Goal: Information Seeking & Learning: Compare options

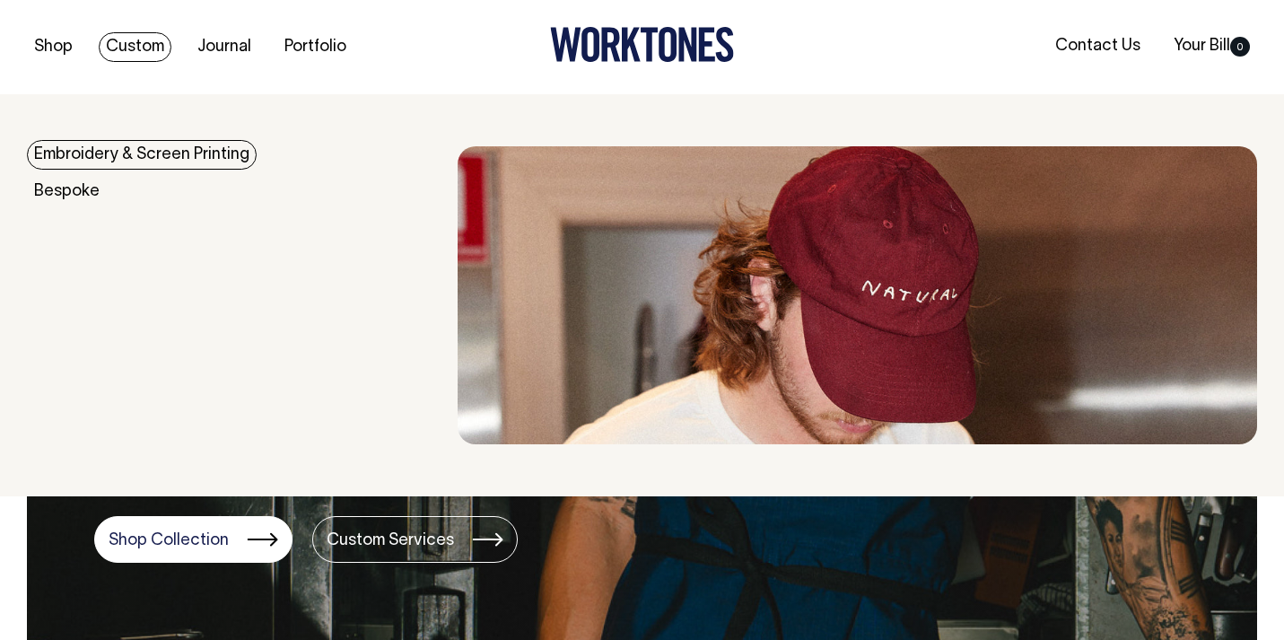
click at [132, 56] on link "Custom" at bounding box center [135, 47] width 73 height 30
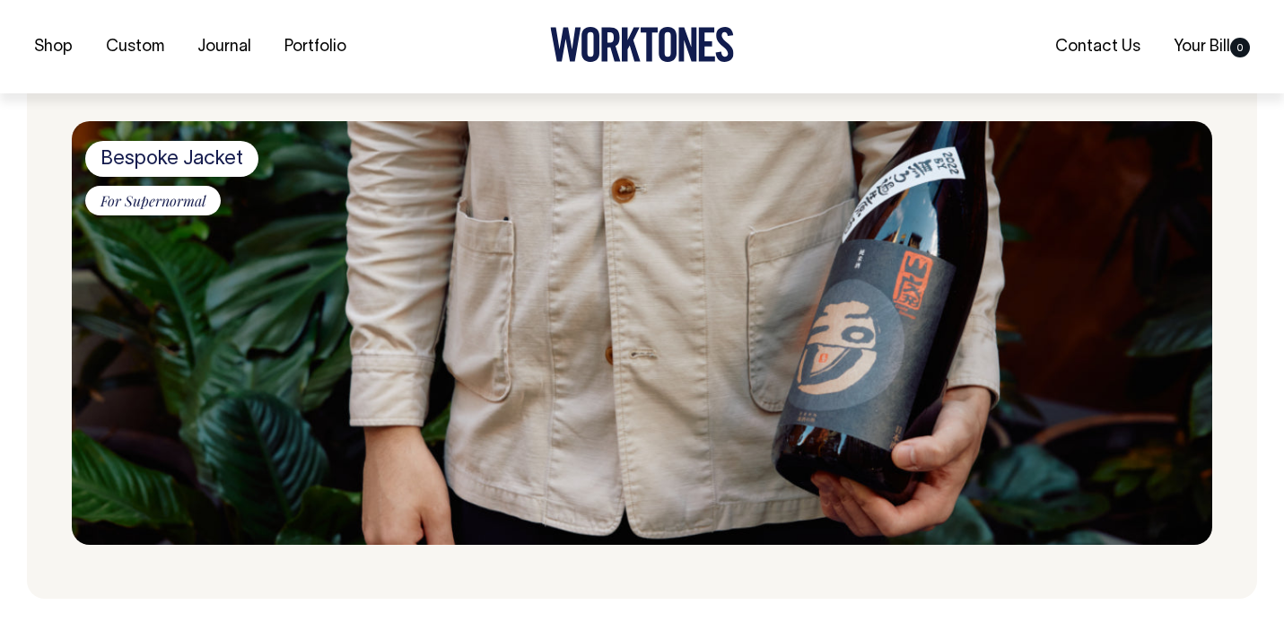
scroll to position [1059, 0]
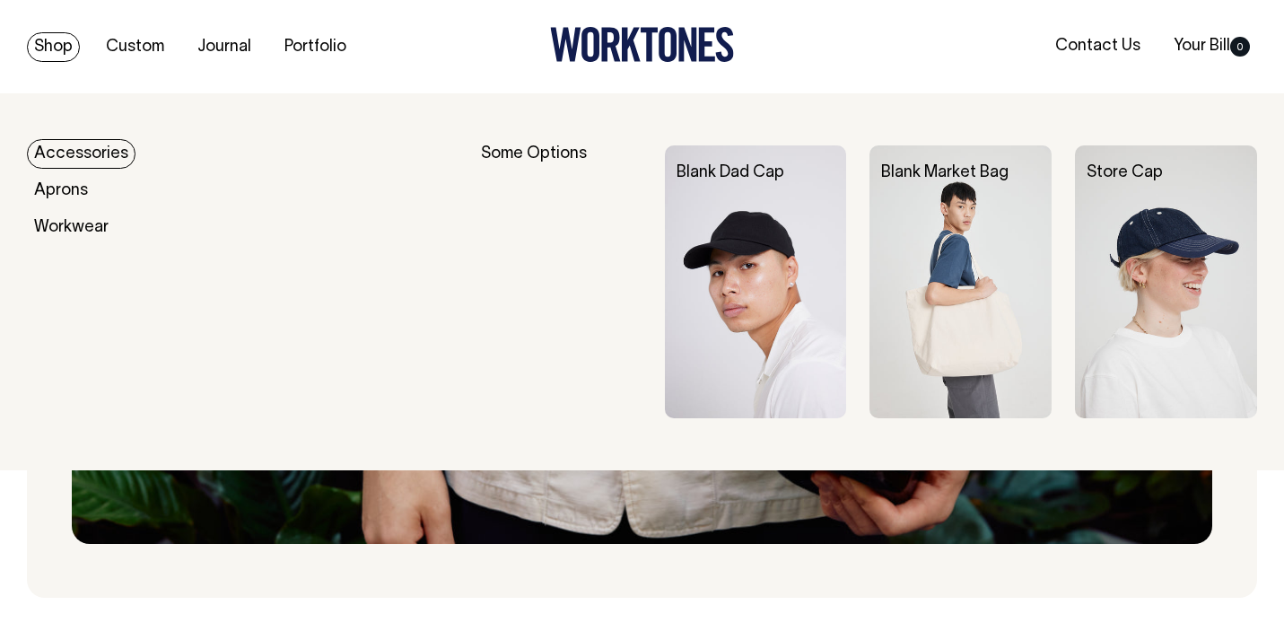
click at [736, 174] on link "Blank Dad Cap" at bounding box center [731, 172] width 108 height 15
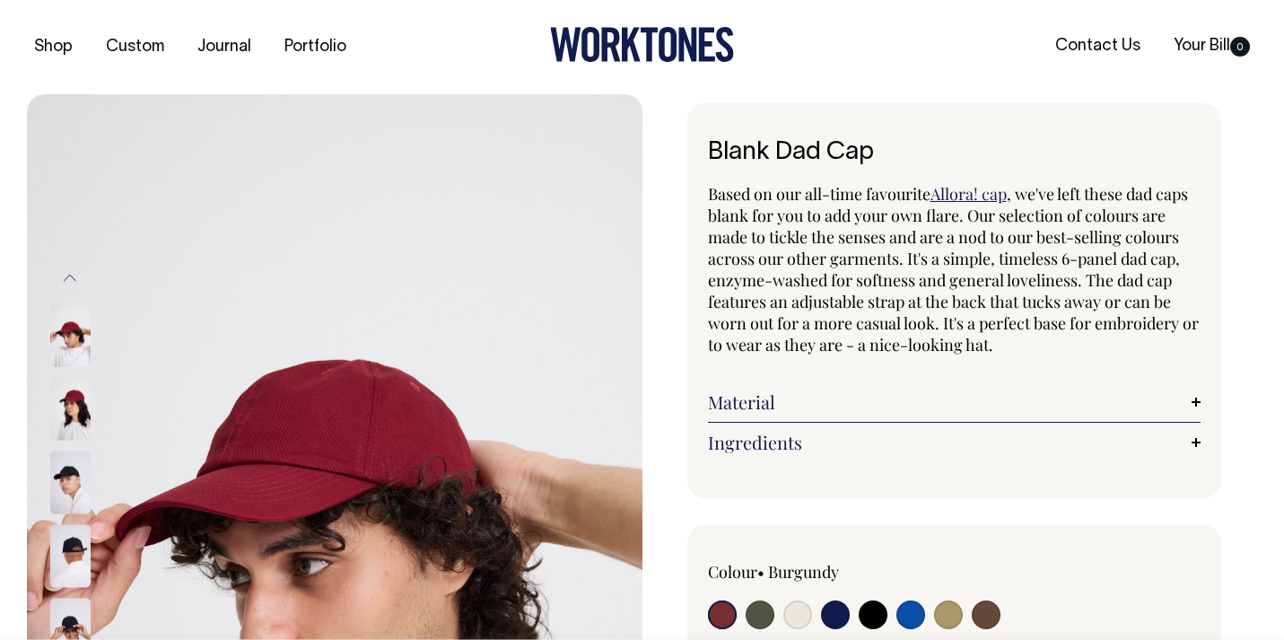
click at [74, 465] on img at bounding box center [70, 481] width 40 height 63
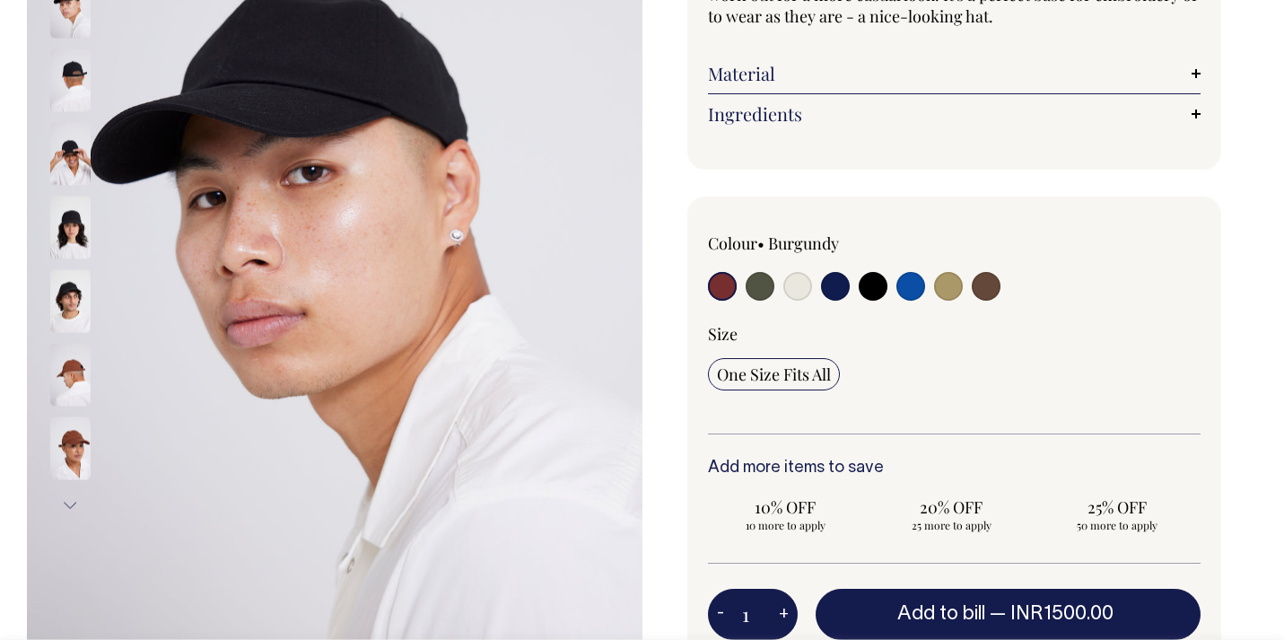
scroll to position [329, 0]
click at [938, 290] on input "radio" at bounding box center [948, 285] width 29 height 29
radio input "true"
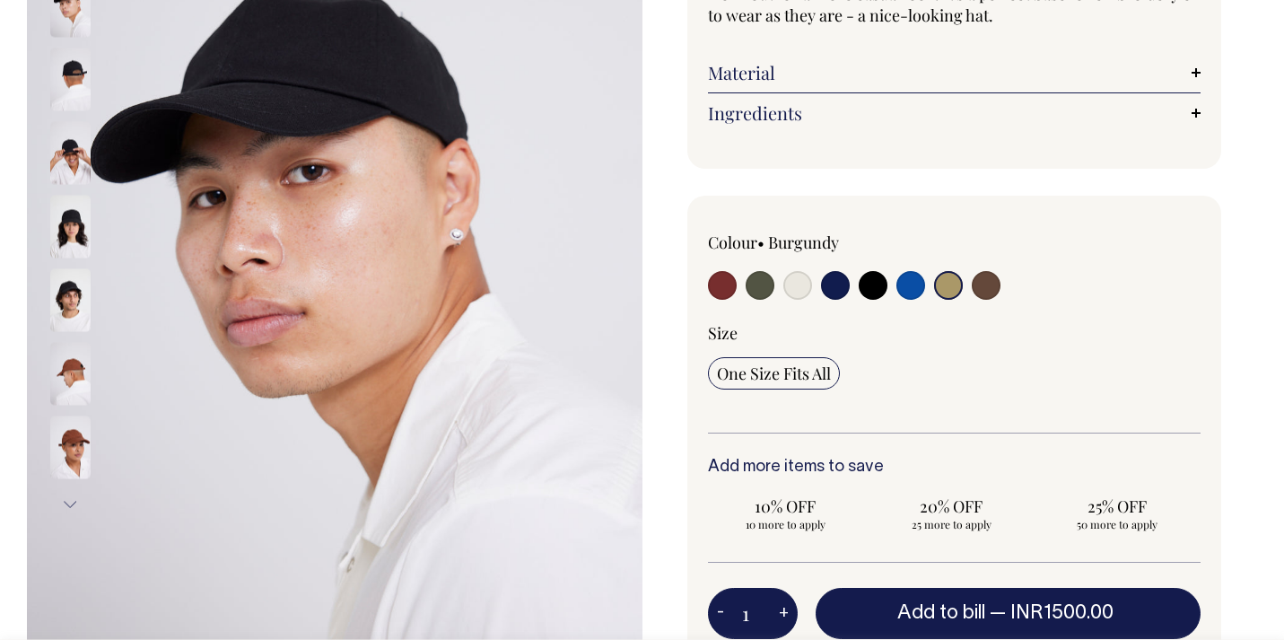
radio input "true"
select select "Washed Khaki"
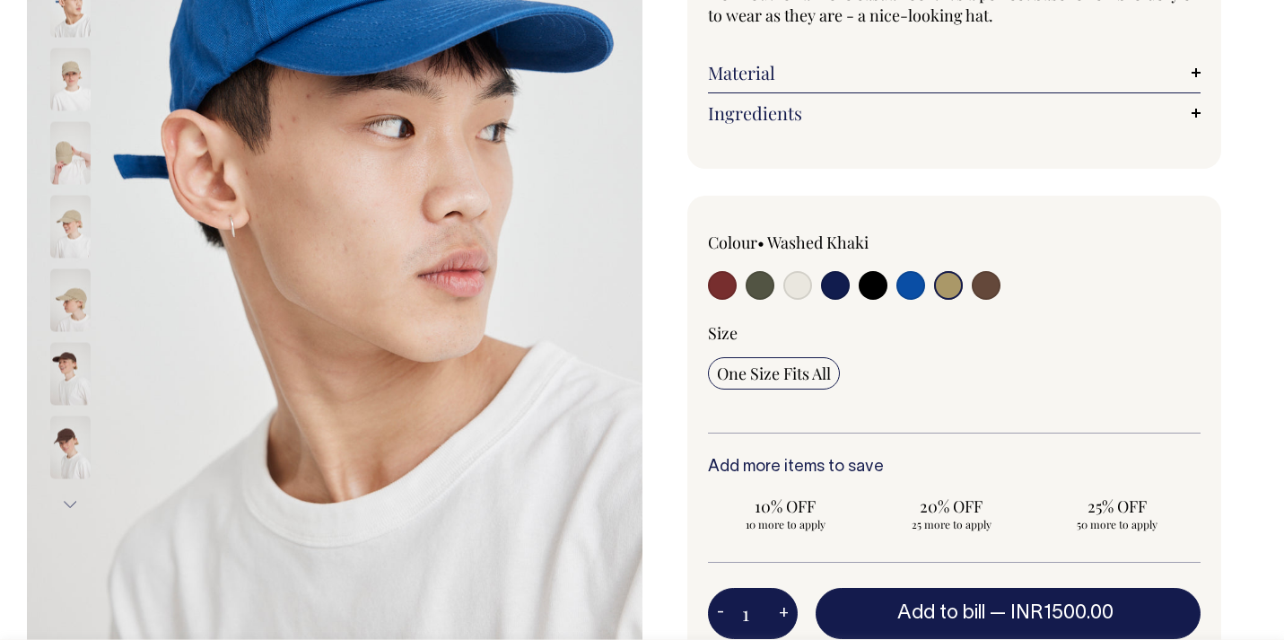
click at [987, 292] on input "radio" at bounding box center [986, 285] width 29 height 29
radio input "true"
select select "Espresso"
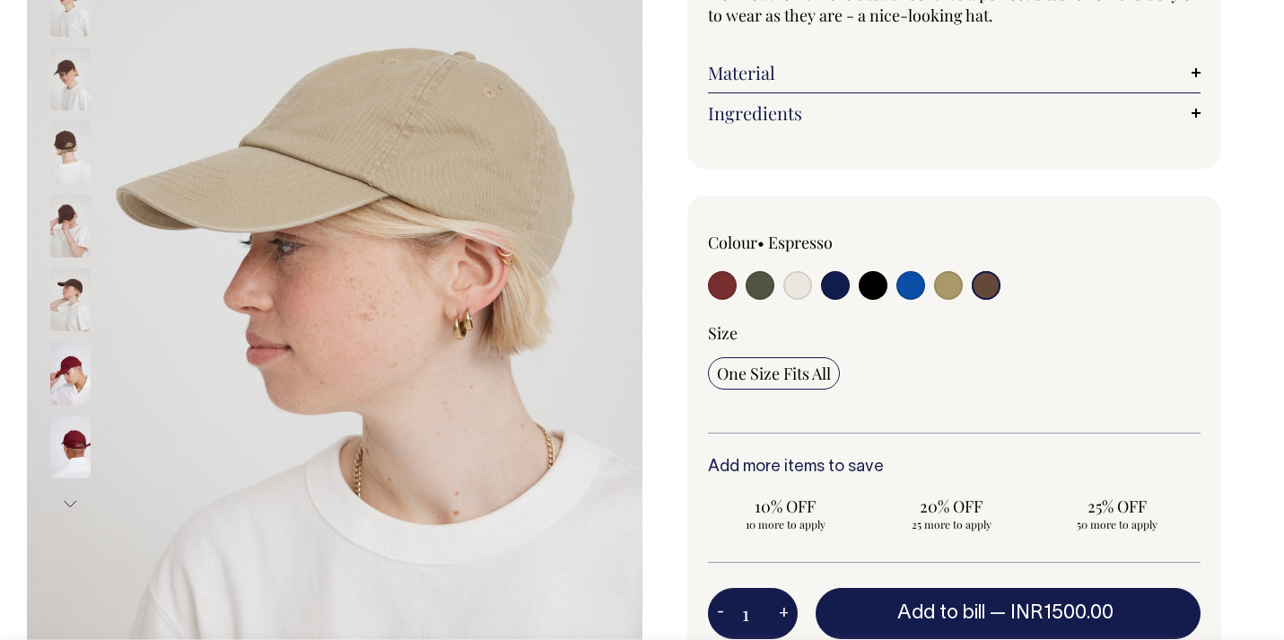
scroll to position [330, 0]
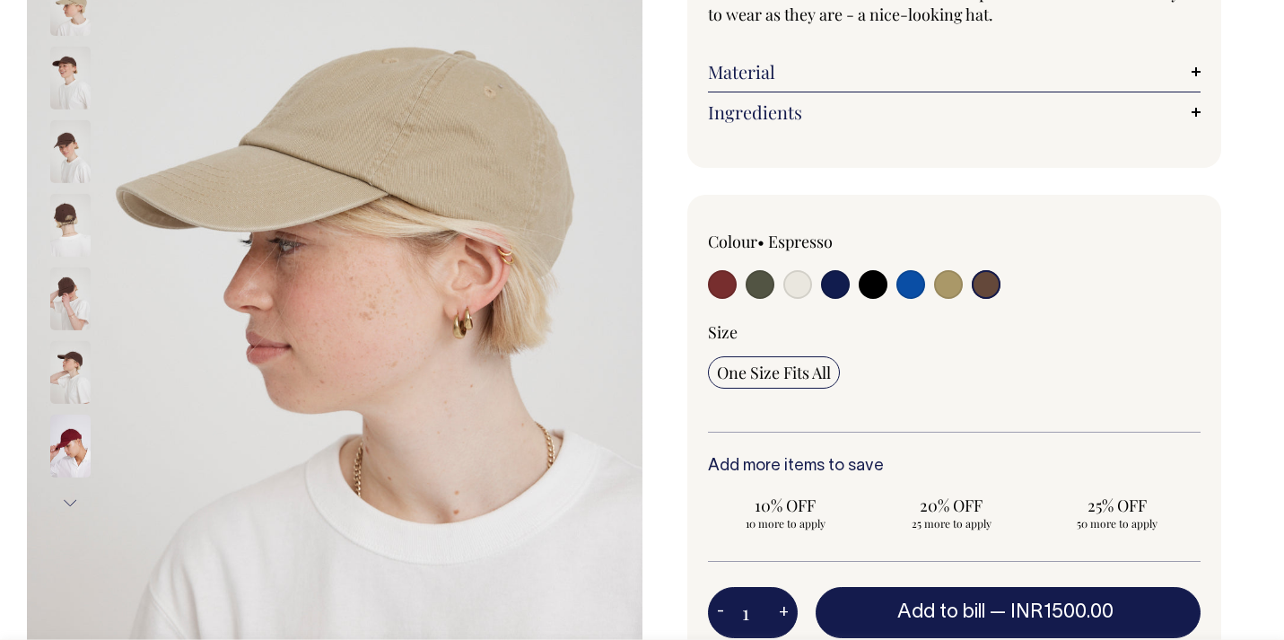
click at [759, 284] on input "radio" at bounding box center [760, 284] width 29 height 29
radio input "true"
select select "Olive"
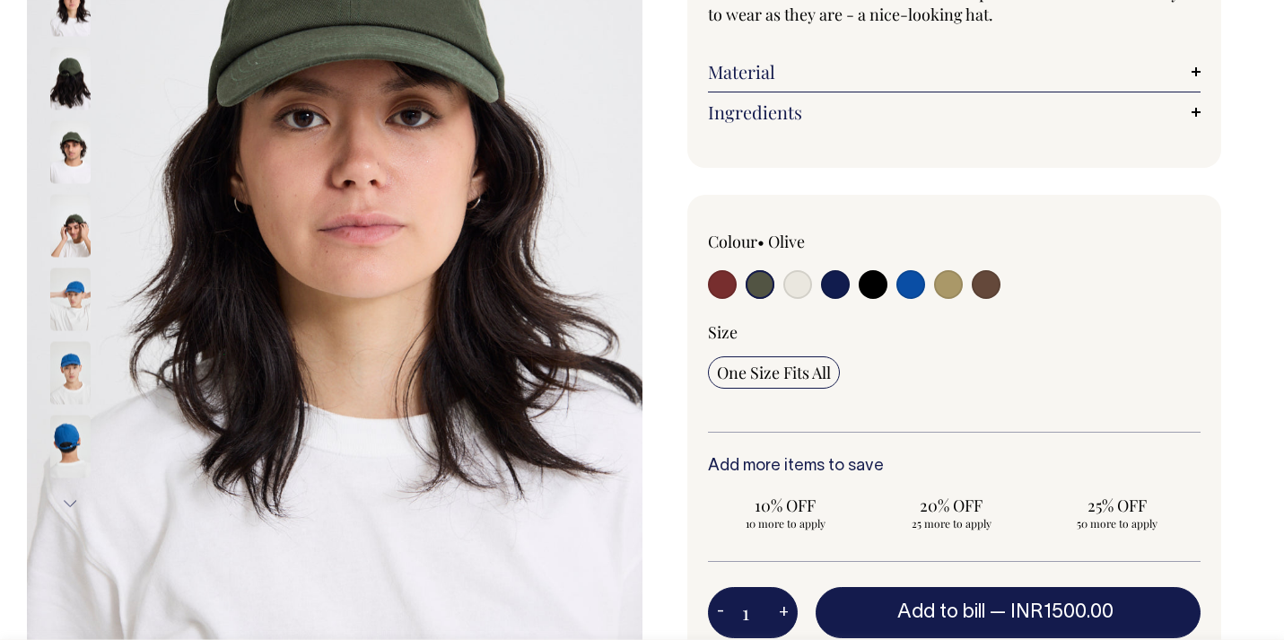
click at [929, 292] on div "Colour • Olive" at bounding box center [955, 267] width 494 height 73
click at [961, 286] on input "radio" at bounding box center [948, 284] width 29 height 29
radio input "true"
select select "Washed Khaki"
